Goal: Transaction & Acquisition: Obtain resource

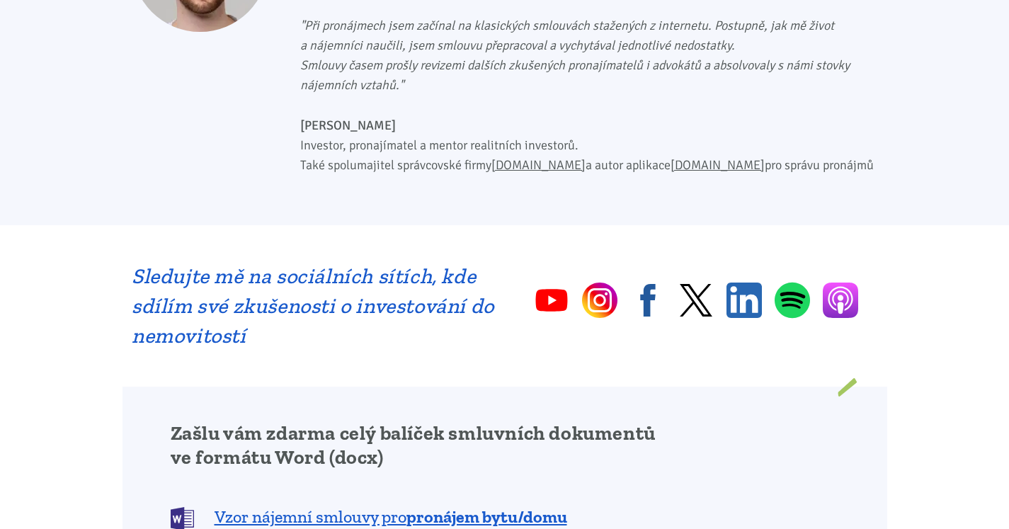
scroll to position [991, 0]
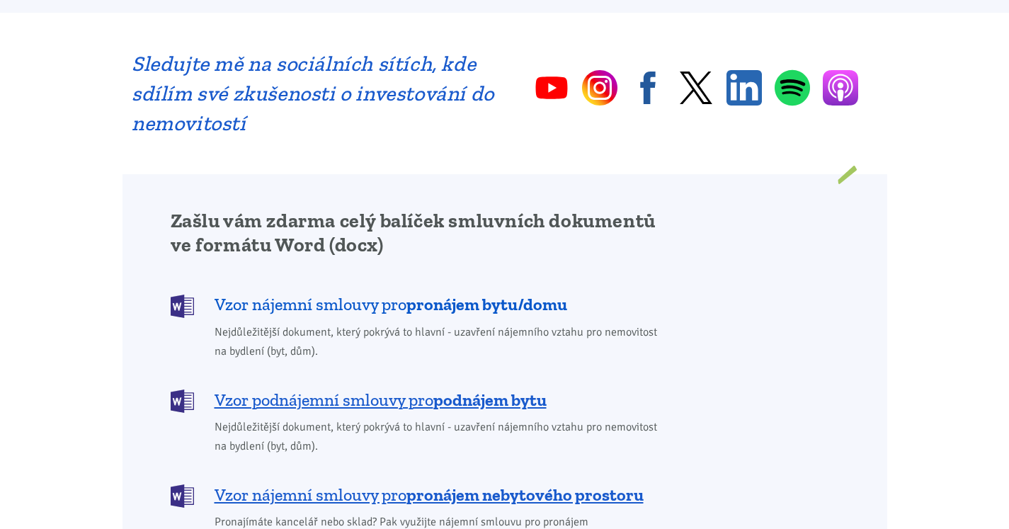
click at [403, 293] on span "Vzor nájemní smlouvy pro pronájem bytu/domu" at bounding box center [391, 304] width 353 height 23
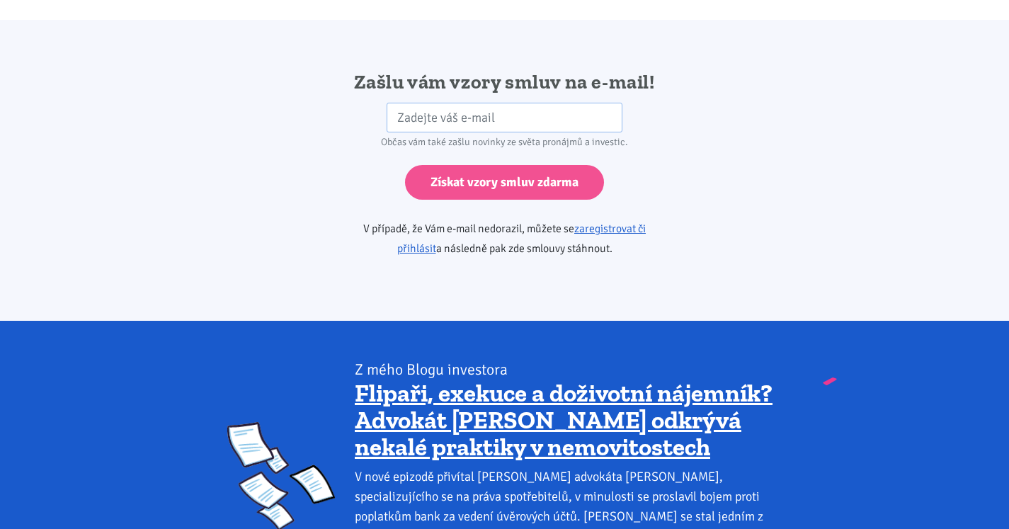
scroll to position [991, 0]
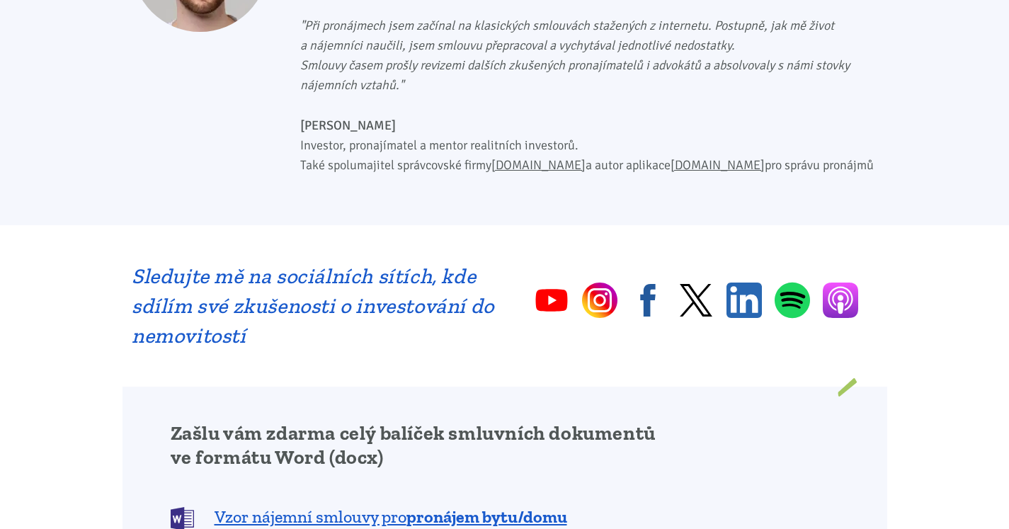
scroll to position [920, 0]
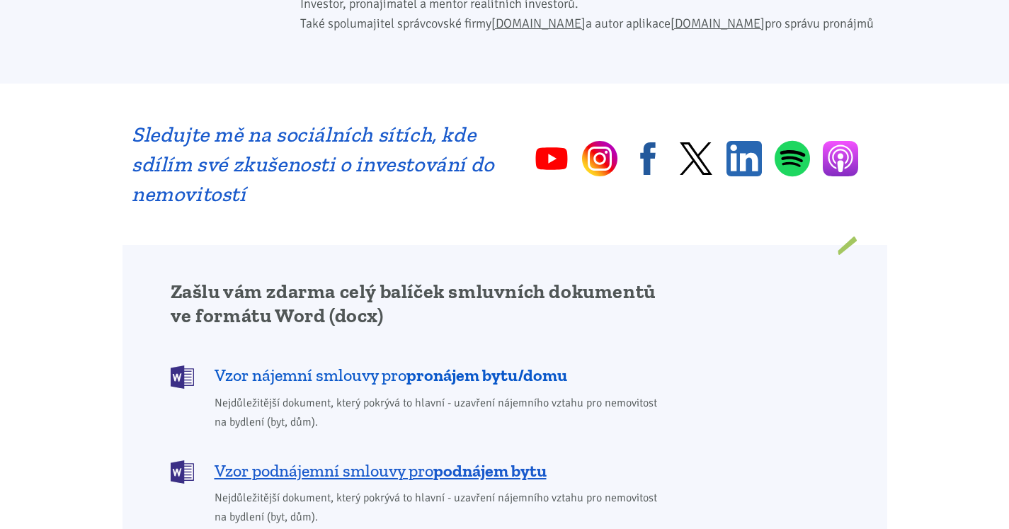
click at [400, 364] on span "Vzor nájemní smlouvy pro pronájem bytu/domu" at bounding box center [391, 375] width 353 height 23
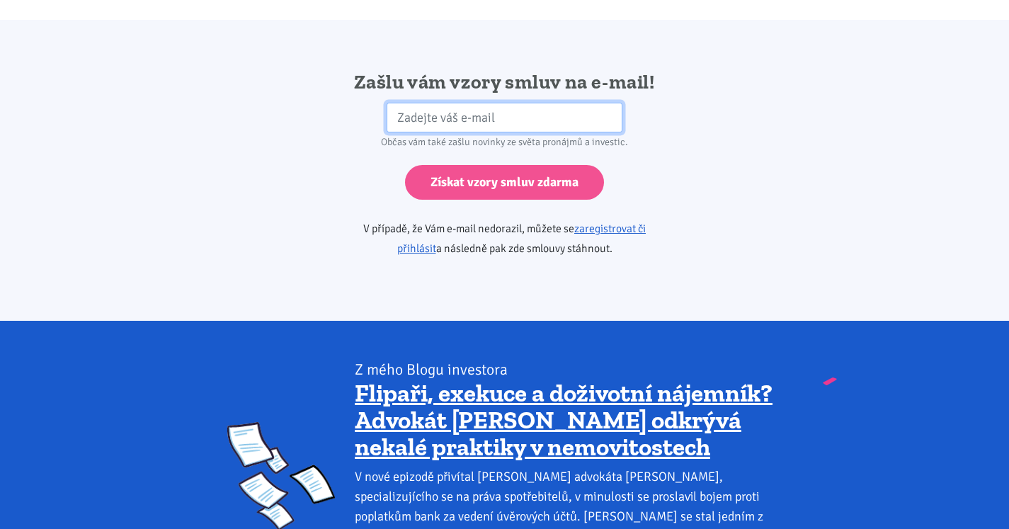
click at [433, 103] on input "email" at bounding box center [505, 118] width 236 height 30
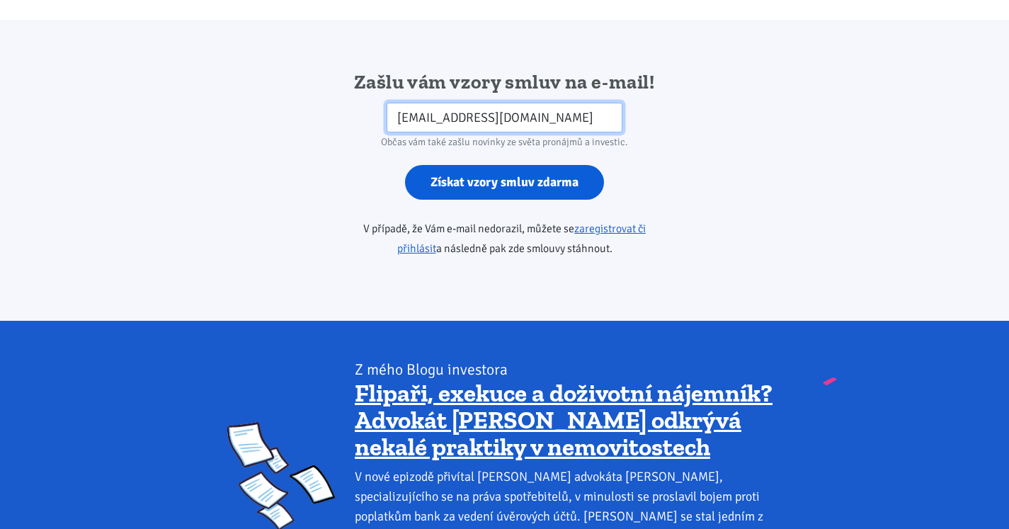
type input "[EMAIL_ADDRESS][DOMAIN_NAME]"
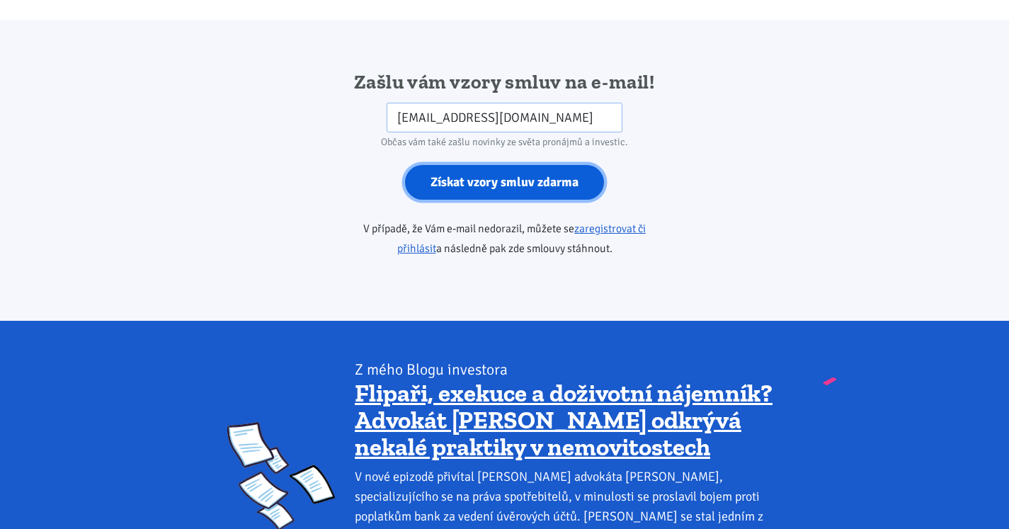
click at [521, 165] on input "Získat vzory smluv zdarma" at bounding box center [504, 182] width 199 height 35
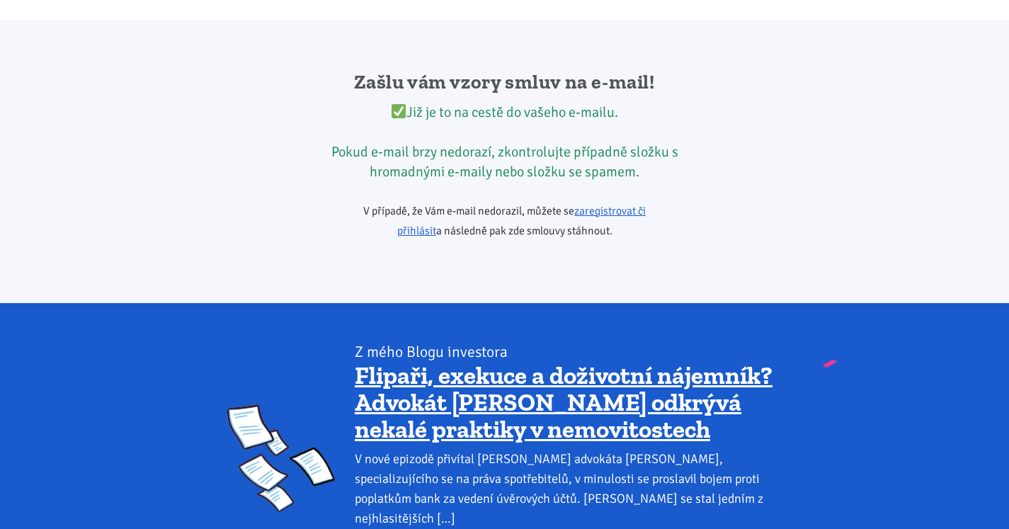
scroll to position [920, 0]
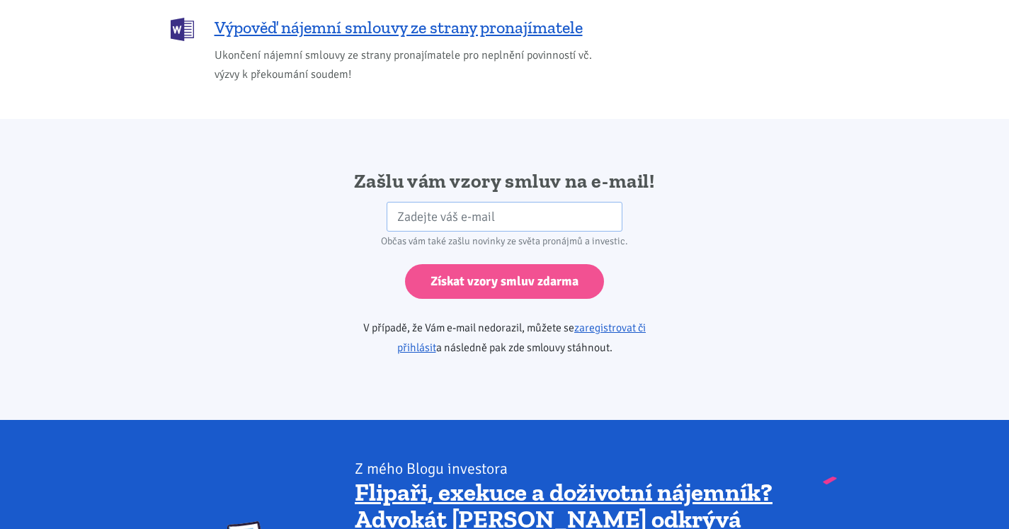
scroll to position [2336, 0]
